Goal: Obtain resource: Download file/media

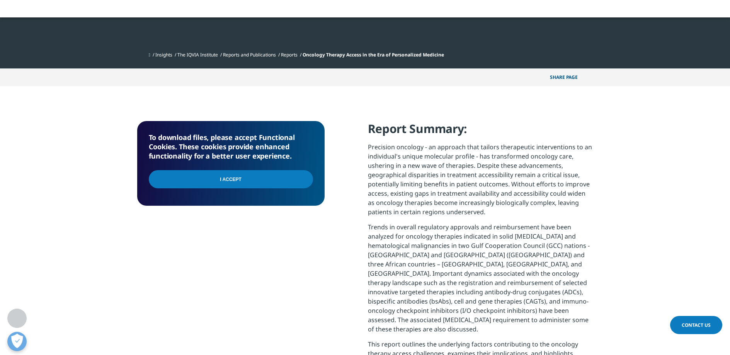
click at [266, 176] on input "I Accept" at bounding box center [231, 179] width 164 height 18
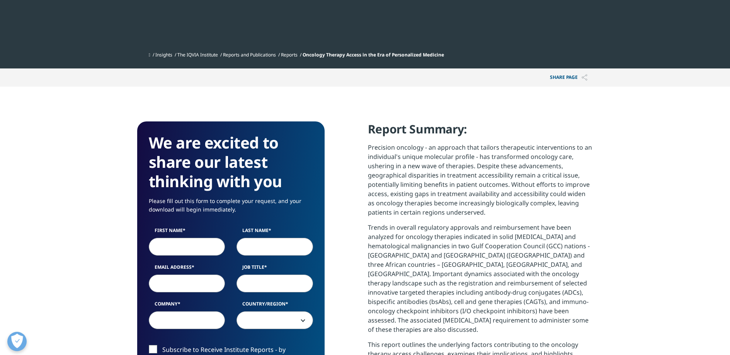
click at [207, 249] on input "First Name" at bounding box center [187, 247] width 77 height 18
type input "Sung"
type input "[PERSON_NAME]"
type input "[EMAIL_ADDRESS][DOMAIN_NAME]"
select select "[GEOGRAPHIC_DATA]"
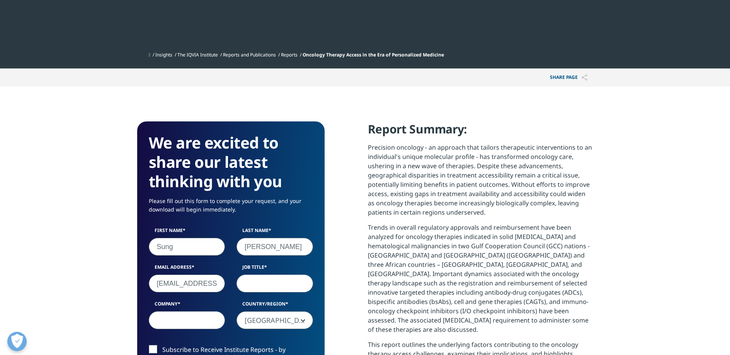
scroll to position [0, 9]
drag, startPoint x: 153, startPoint y: 284, endPoint x: 228, endPoint y: 286, distance: 75.0
click at [228, 286] on div "Email Address [EMAIL_ADDRESS][DOMAIN_NAME]" at bounding box center [187, 278] width 88 height 29
type input "a"
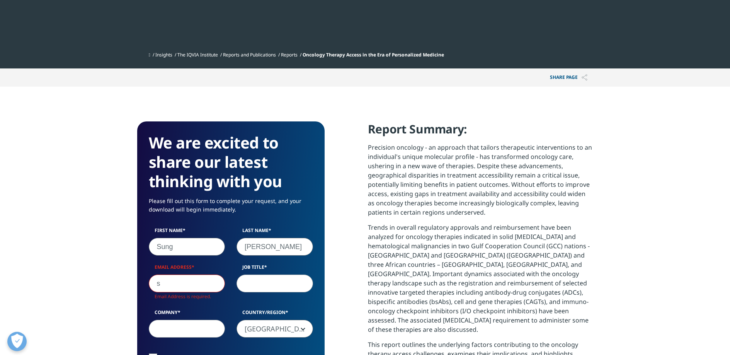
scroll to position [444, 187]
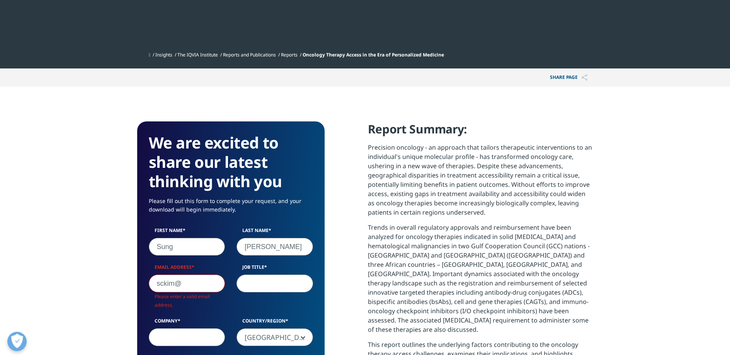
type input "[EMAIL_ADDRESS][DOMAIN_NAME]"
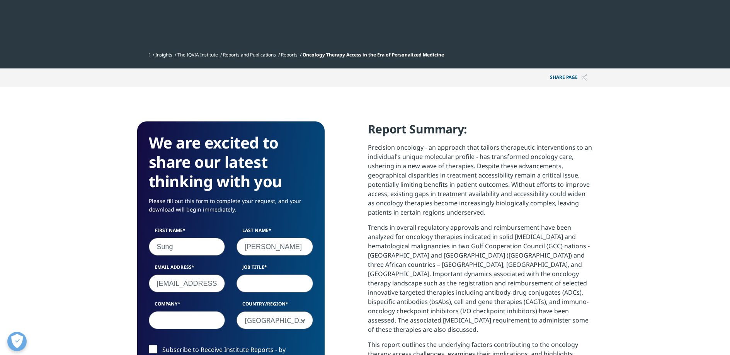
scroll to position [427, 187]
click at [261, 283] on input "Job Title" at bounding box center [275, 283] width 77 height 18
type input "President"
click at [201, 322] on input "Company" at bounding box center [187, 320] width 77 height 18
type input "Algok Bio Inc"
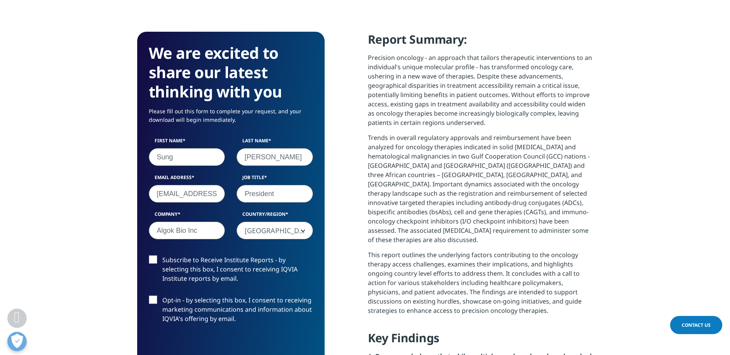
scroll to position [350, 0]
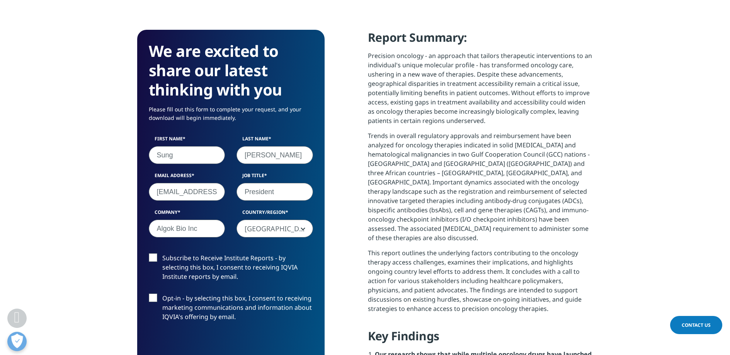
click at [150, 254] on label "Subscribe to Receive Institute Reports - by selecting this box, I consent to re…" at bounding box center [231, 269] width 164 height 32
click at [162, 253] on input "Subscribe to Receive Institute Reports - by selecting this box, I consent to re…" at bounding box center [162, 253] width 0 height 0
click at [149, 298] on label "Opt-in - by selecting this box, I consent to receiving marketing communications…" at bounding box center [231, 309] width 164 height 32
click at [162, 293] on input "Opt-in - by selecting this box, I consent to receiving marketing communications…" at bounding box center [162, 293] width 0 height 0
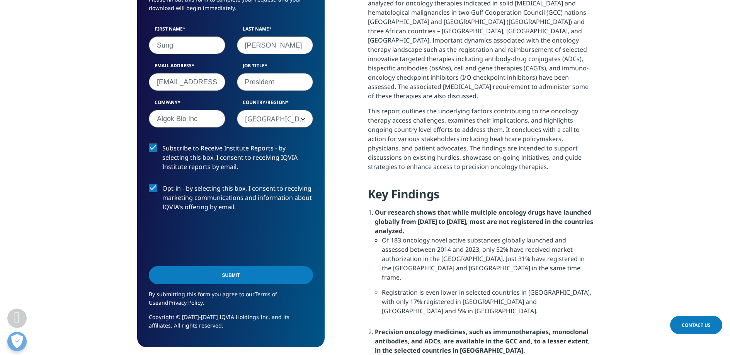
scroll to position [494, 0]
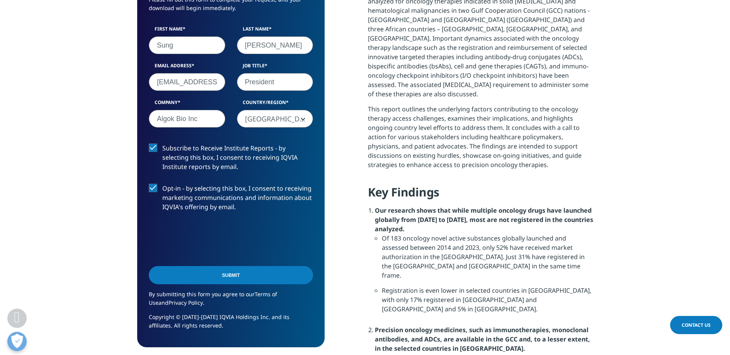
click at [153, 190] on label "Opt-in - by selecting this box, I consent to receiving marketing communications…" at bounding box center [231, 200] width 164 height 32
click at [162, 184] on input "Opt-in - by selecting this box, I consent to receiving marketing communications…" at bounding box center [162, 184] width 0 height 0
click at [193, 274] on input "Submit" at bounding box center [231, 275] width 164 height 18
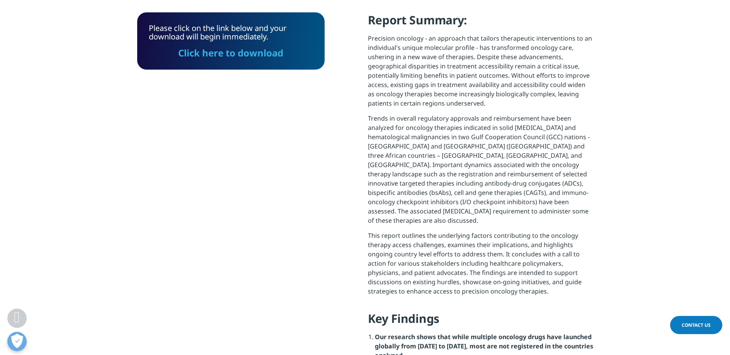
scroll to position [352, 0]
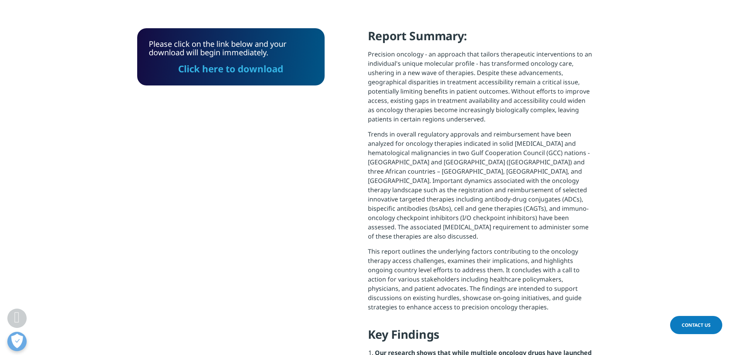
click at [249, 73] on link "Click here to download" at bounding box center [230, 68] width 105 height 13
